Goal: Use online tool/utility: Utilize a website feature to perform a specific function

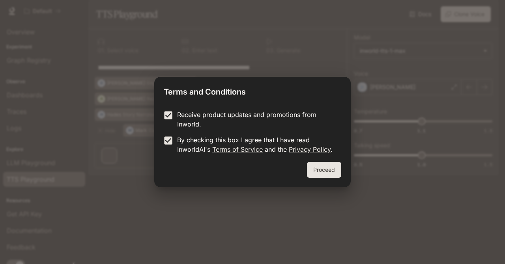
click at [322, 174] on button "Proceed" at bounding box center [324, 170] width 34 height 16
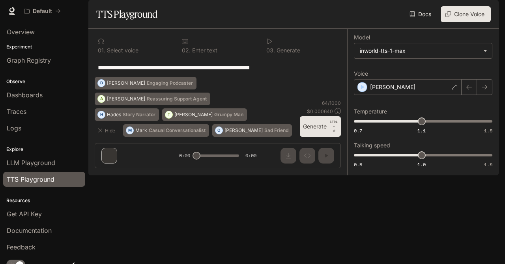
click at [312, 137] on button "Generate CTRL + ⏎" at bounding box center [320, 126] width 41 height 21
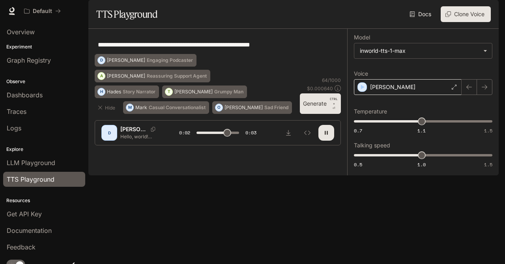
click at [425, 95] on div "[PERSON_NAME]" at bounding box center [408, 87] width 108 height 16
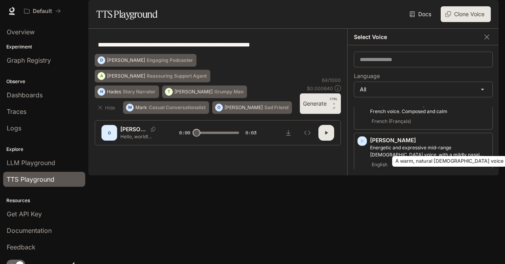
scroll to position [103, 0]
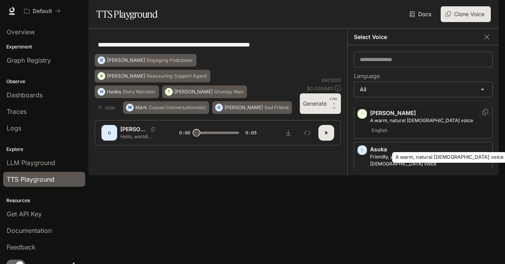
click at [414, 124] on p "A warm, natural [DEMOGRAPHIC_DATA] voice" at bounding box center [429, 120] width 119 height 7
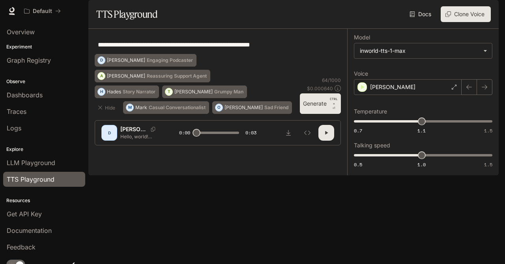
click at [327, 135] on icon "button" at bounding box center [326, 133] width 3 height 4
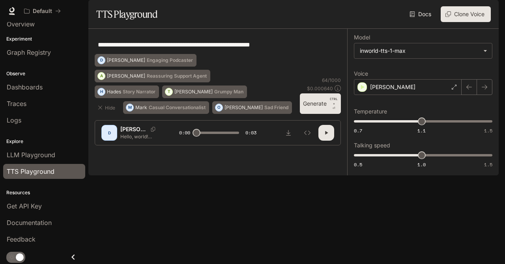
scroll to position [9, 0]
click at [403, 95] on div "[PERSON_NAME]" at bounding box center [408, 87] width 108 height 16
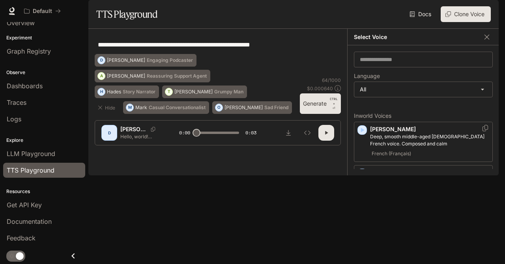
click at [417, 148] on p "Deep, smooth middle-aged [DEMOGRAPHIC_DATA] French voice. Composed and calm" at bounding box center [429, 140] width 119 height 14
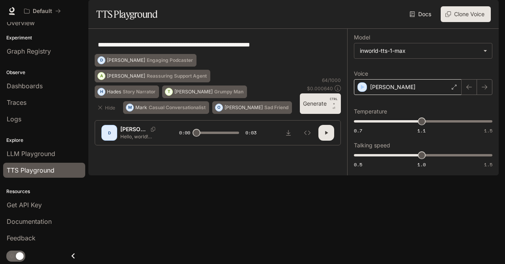
click at [323, 136] on icon "button" at bounding box center [326, 133] width 6 height 6
type input "***"
